Goal: Register for event/course

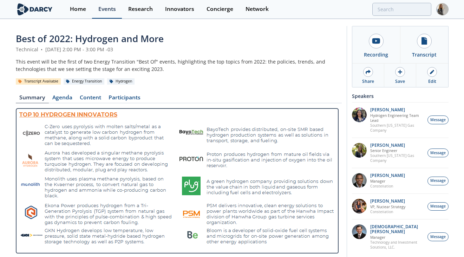
click at [106, 10] on div "Events" at bounding box center [107, 9] width 18 height 6
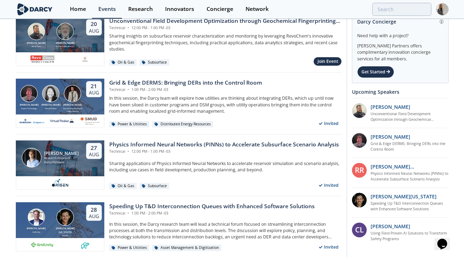
scroll to position [57, 0]
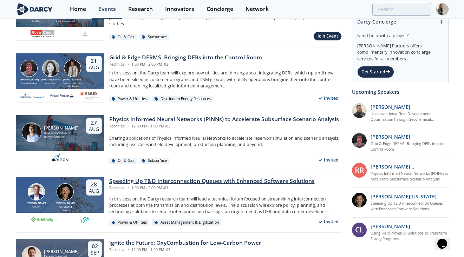
click at [248, 180] on div "Speeding Up T&D Interconnection Queues with Enhanced Software Solutions" at bounding box center [211, 181] width 205 height 8
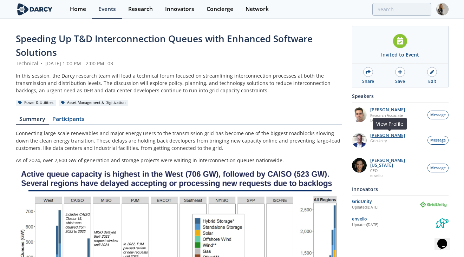
click at [399, 137] on p "[PERSON_NAME]" at bounding box center [387, 135] width 35 height 5
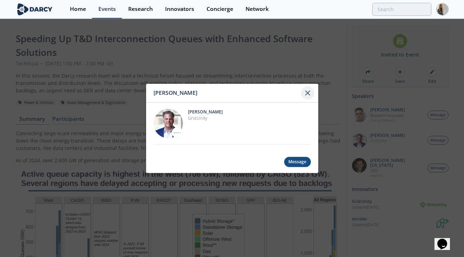
click at [307, 93] on icon at bounding box center [307, 93] width 8 height 8
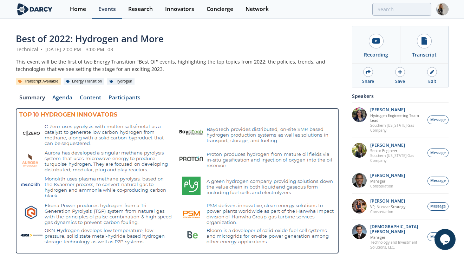
click at [108, 7] on div "Events" at bounding box center [107, 9] width 18 height 6
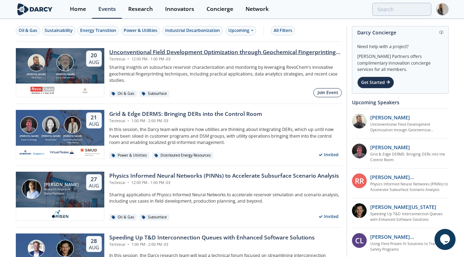
click at [326, 92] on div "Join Event" at bounding box center [327, 93] width 21 height 6
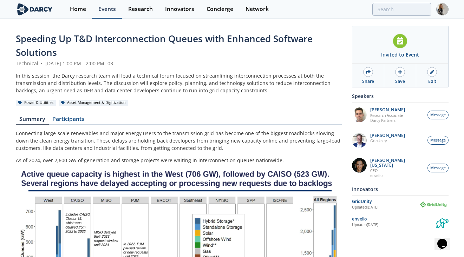
click at [106, 9] on div "Events" at bounding box center [107, 9] width 18 height 6
